Goal: Task Accomplishment & Management: Complete application form

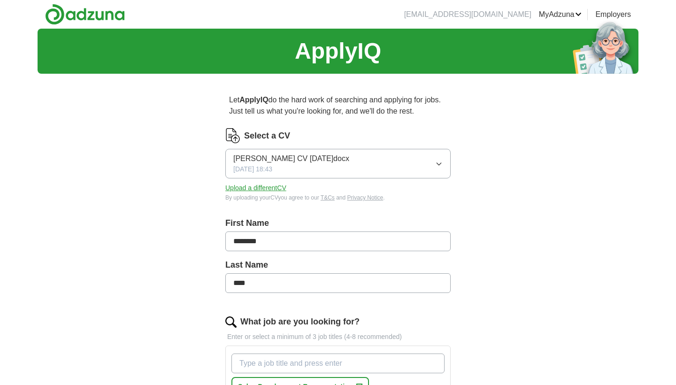
click at [268, 172] on span "[DATE] 18:43" at bounding box center [252, 169] width 39 height 10
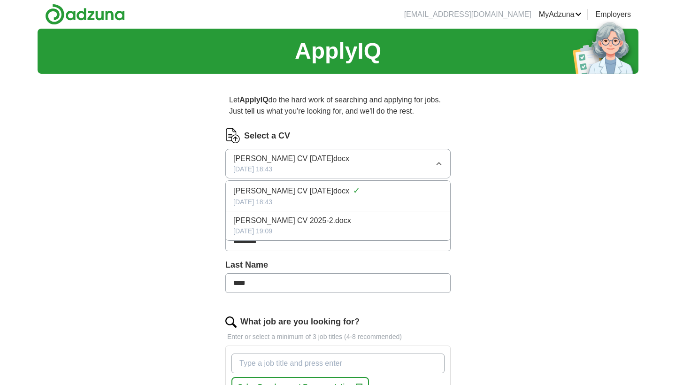
click at [260, 196] on span "[PERSON_NAME] CV [DATE]docx" at bounding box center [291, 190] width 116 height 11
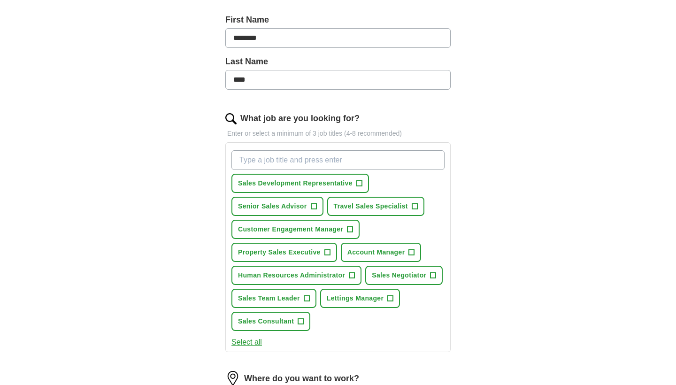
scroll to position [229, 0]
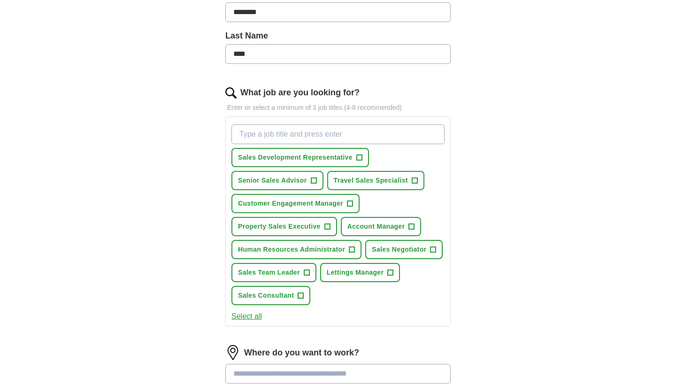
click at [362, 161] on button "Sales Development Representative +" at bounding box center [300, 157] width 138 height 19
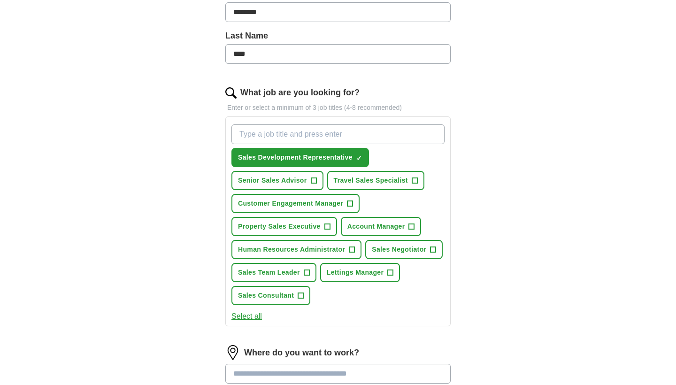
click at [312, 181] on span "+" at bounding box center [314, 181] width 6 height 8
click at [343, 203] on span "Customer Engagement Manager" at bounding box center [290, 204] width 105 height 10
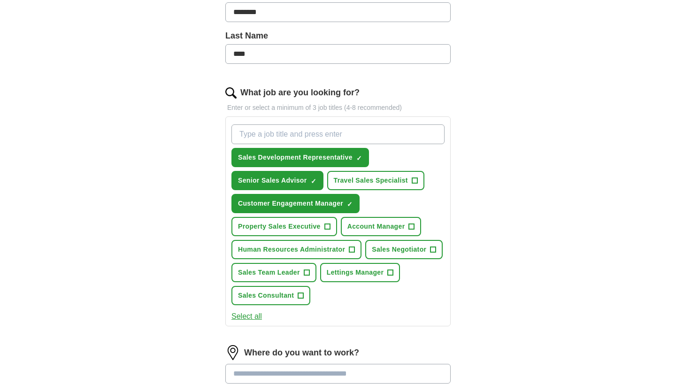
click at [321, 222] on button "Property Sales Executive +" at bounding box center [284, 226] width 106 height 19
click at [381, 231] on span "Account Manager" at bounding box center [376, 227] width 58 height 10
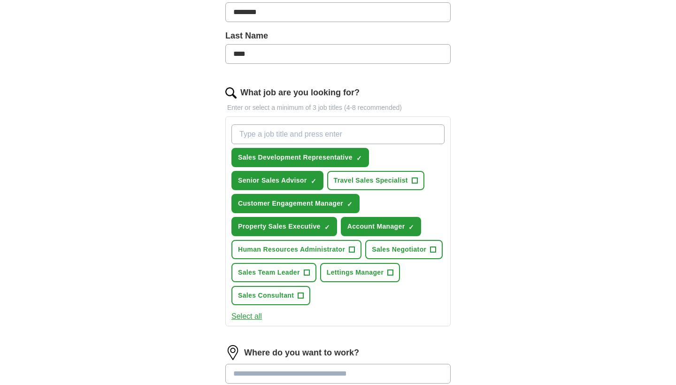
click at [345, 247] on span "Human Resources Administrator" at bounding box center [291, 250] width 107 height 10
click at [284, 296] on span "Sales Consultant" at bounding box center [266, 296] width 56 height 10
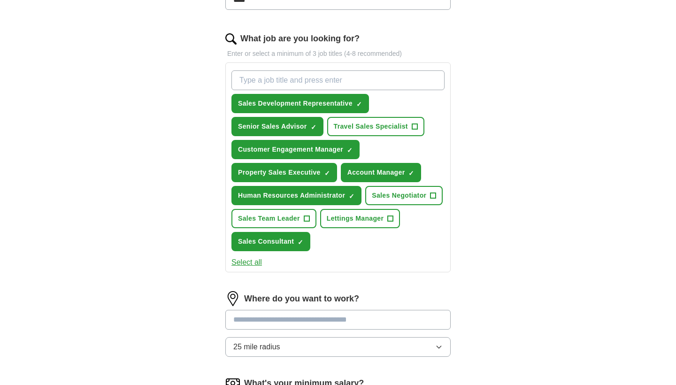
scroll to position [285, 0]
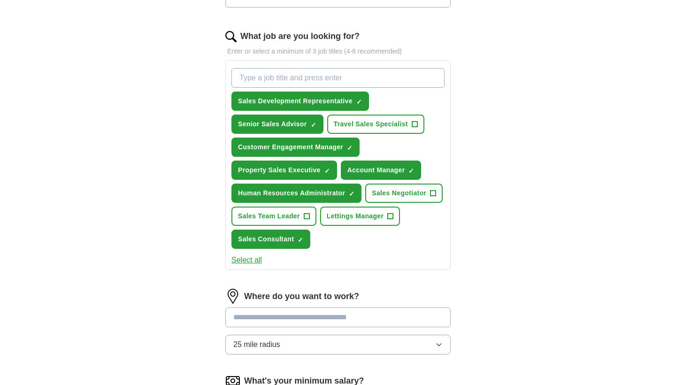
click at [308, 316] on input at bounding box center [337, 318] width 225 height 20
type input "****"
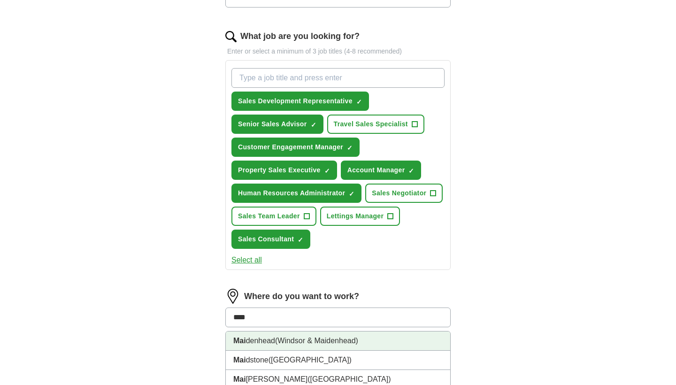
click at [334, 346] on li "Mai denhead (Windsor & Maidenhead)" at bounding box center [338, 340] width 224 height 19
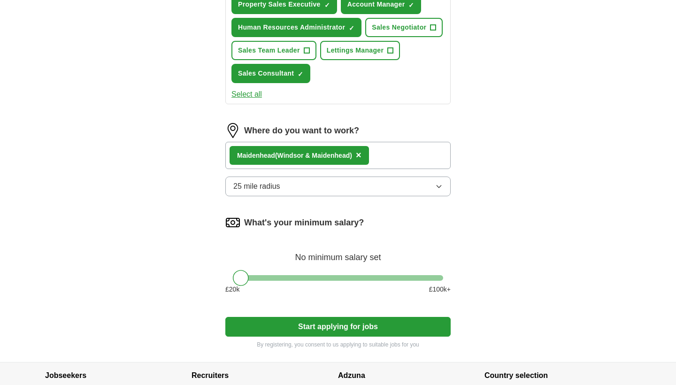
scroll to position [452, 0]
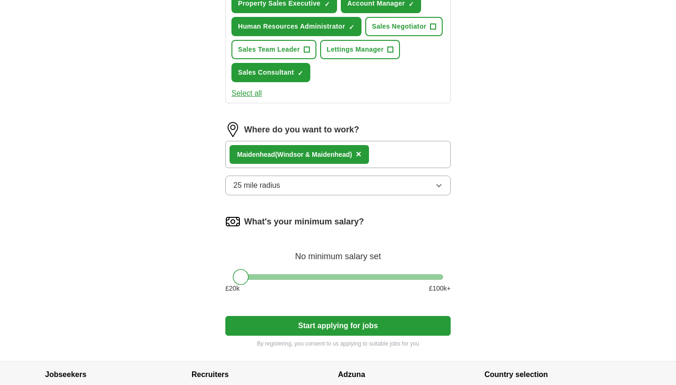
click at [290, 276] on div at bounding box center [338, 277] width 210 height 6
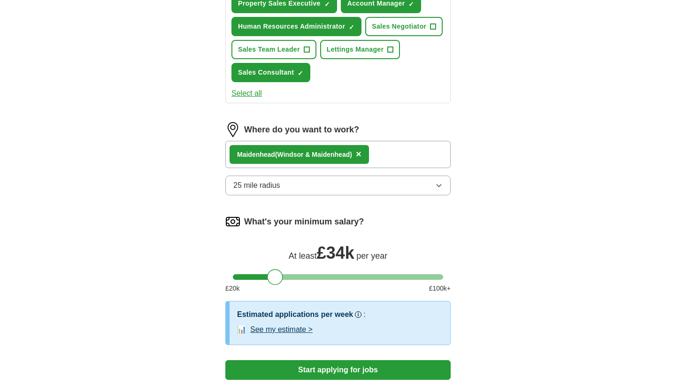
click at [275, 276] on div at bounding box center [338, 277] width 210 height 6
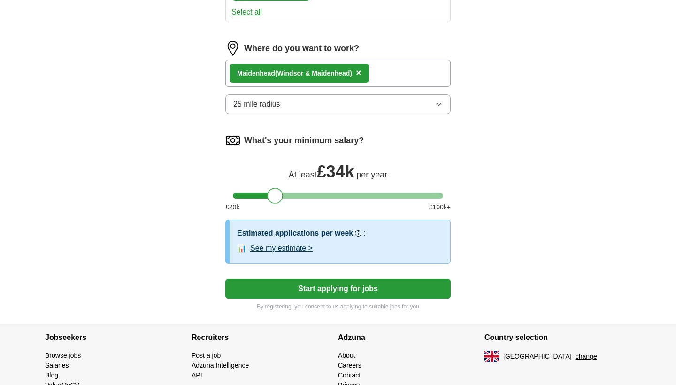
scroll to position [536, 0]
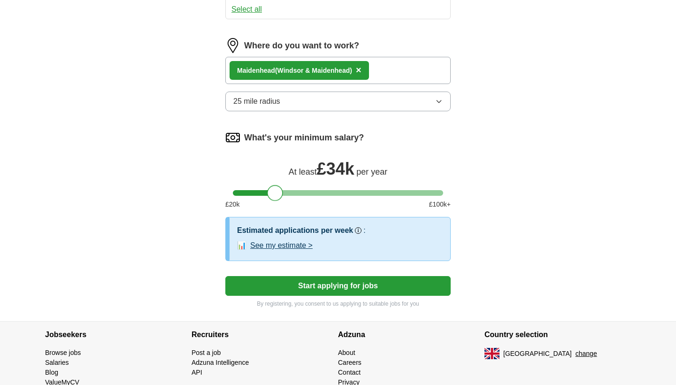
click at [328, 283] on button "Start applying for jobs" at bounding box center [337, 286] width 225 height 20
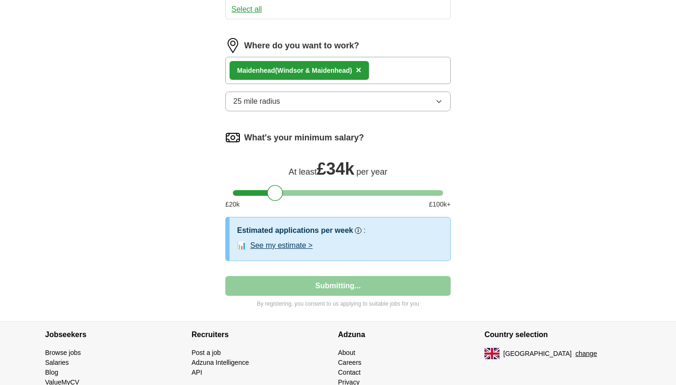
select select "**"
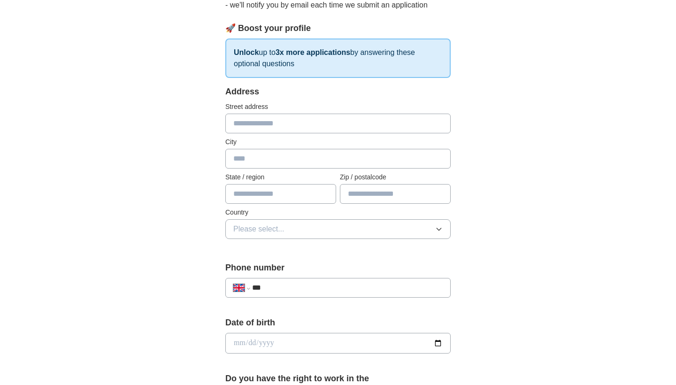
scroll to position [0, 0]
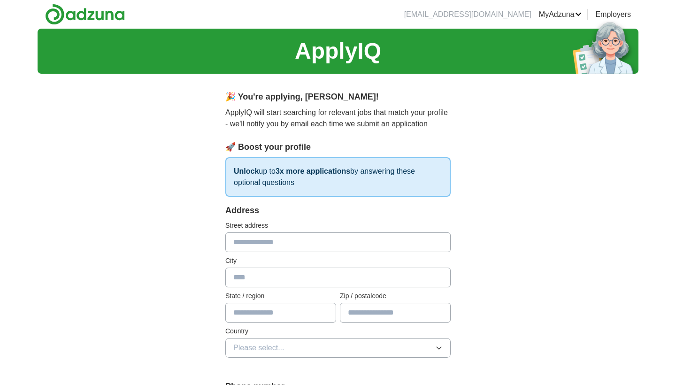
type input "*"
type input "**********"
type input "*******"
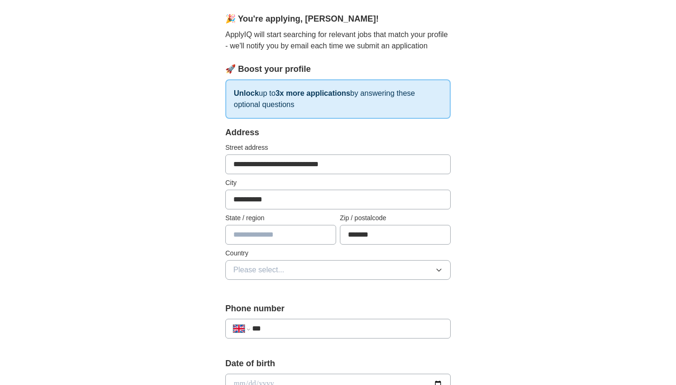
scroll to position [90, 0]
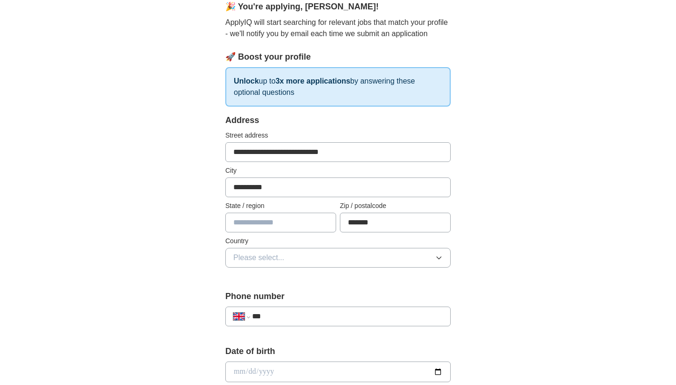
click at [298, 253] on button "Please select..." at bounding box center [337, 258] width 225 height 20
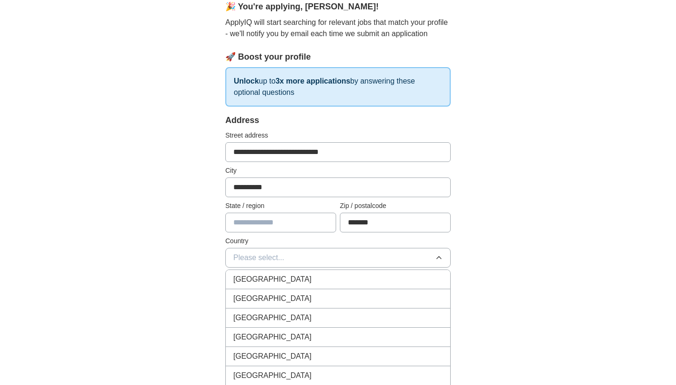
click at [276, 277] on span "[GEOGRAPHIC_DATA]" at bounding box center [272, 279] width 78 height 11
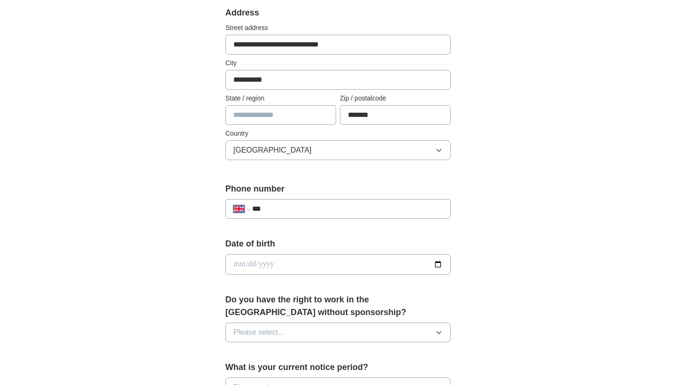
scroll to position [206, 0]
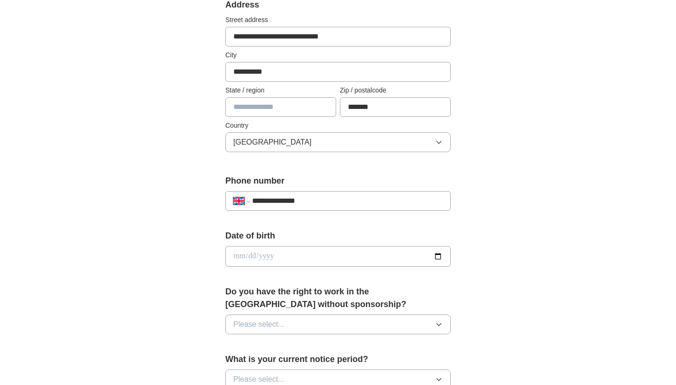
type input "**********"
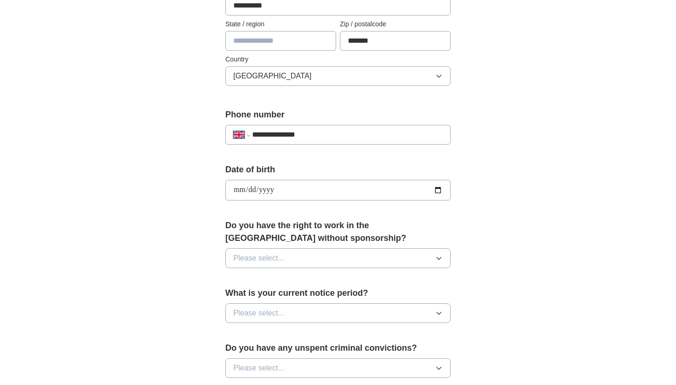
scroll to position [312, 0]
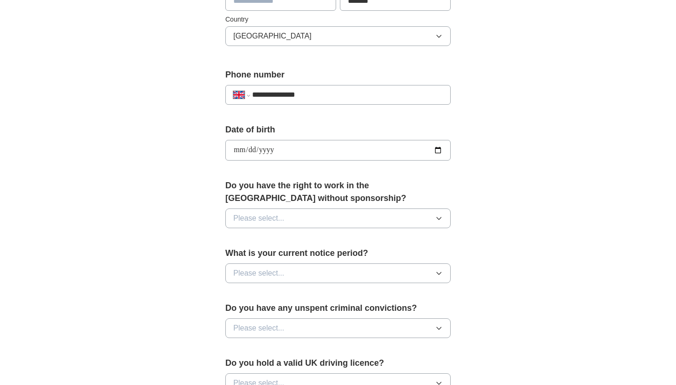
click at [316, 225] on button "Please select..." at bounding box center [337, 218] width 225 height 20
click at [292, 241] on div "Yes" at bounding box center [337, 239] width 209 height 11
click at [280, 272] on span "Please select..." at bounding box center [258, 273] width 51 height 11
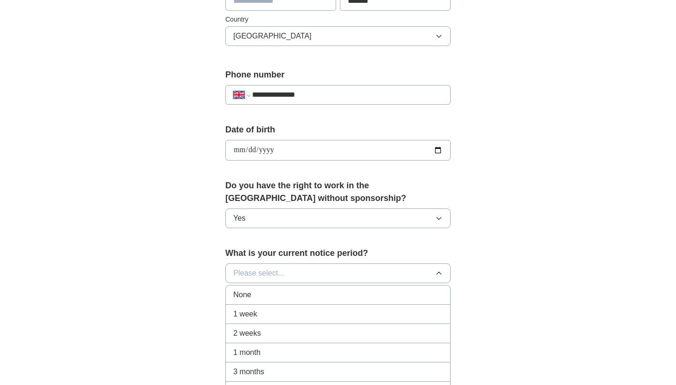
click at [256, 313] on span "1 week" at bounding box center [245, 313] width 24 height 11
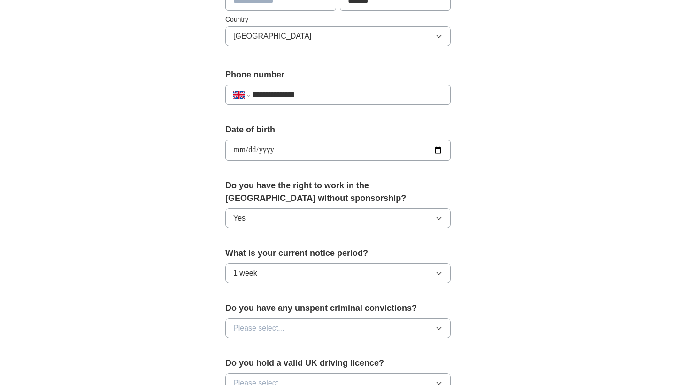
click at [254, 332] on span "Please select..." at bounding box center [258, 328] width 51 height 11
click at [240, 368] on span "No" at bounding box center [237, 368] width 9 height 11
click at [169, 308] on div "**********" at bounding box center [338, 138] width 601 height 842
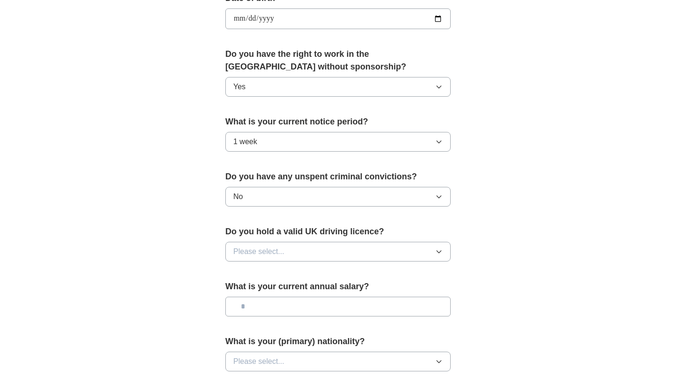
scroll to position [446, 0]
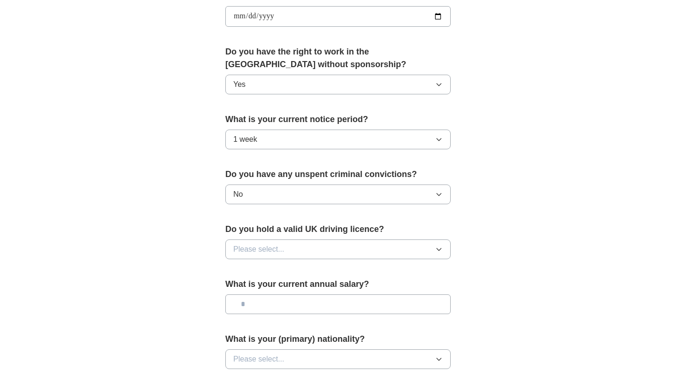
click at [255, 248] on span "Please select..." at bounding box center [258, 249] width 51 height 11
click at [250, 269] on div "Yes" at bounding box center [337, 270] width 209 height 11
click at [275, 311] on input "text" at bounding box center [337, 304] width 225 height 20
type input "*******"
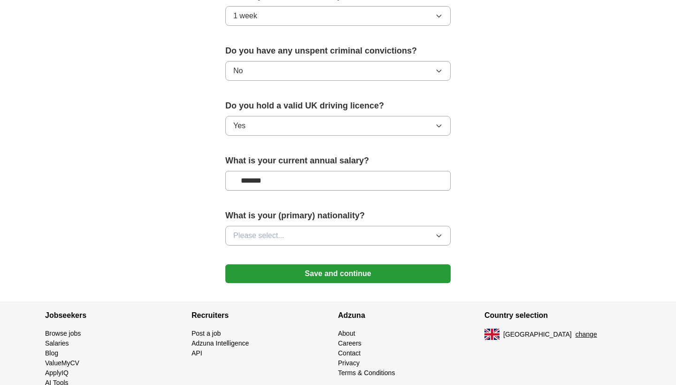
scroll to position [580, 0]
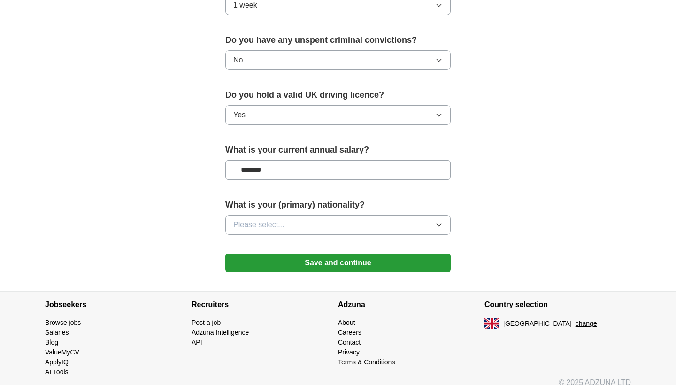
click at [305, 230] on button "Please select..." at bounding box center [337, 225] width 225 height 20
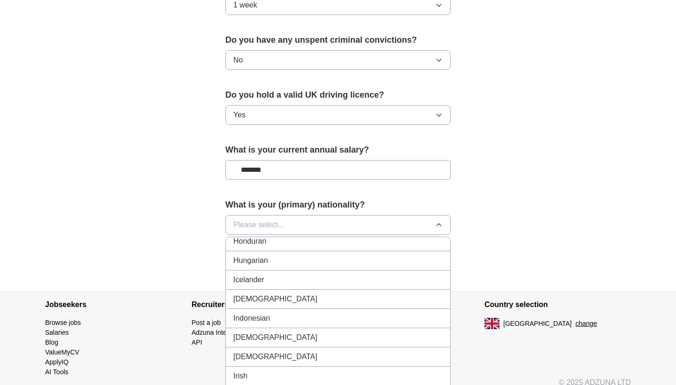
scroll to position [1489, 0]
click at [245, 372] on span "Irish" at bounding box center [240, 374] width 14 height 11
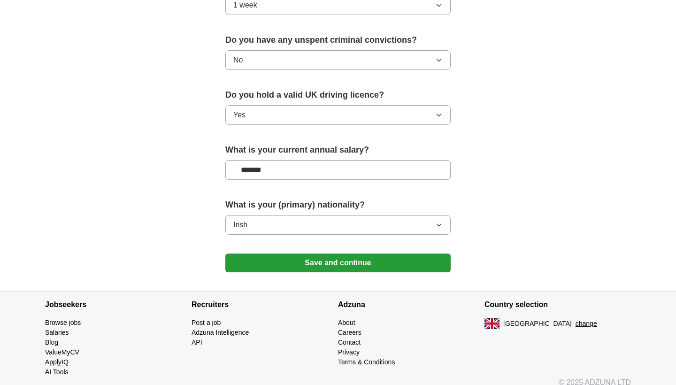
click at [330, 261] on button "Save and continue" at bounding box center [337, 263] width 225 height 19
